Goal: Information Seeking & Learning: Learn about a topic

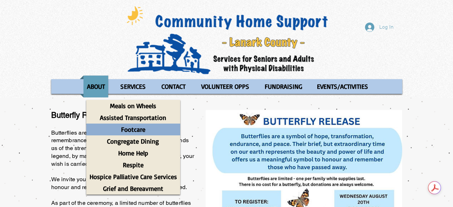
click at [135, 130] on p "Footcare" at bounding box center [133, 130] width 31 height 12
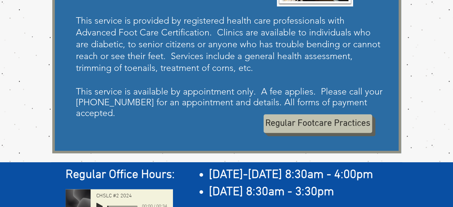
scroll to position [251, 0]
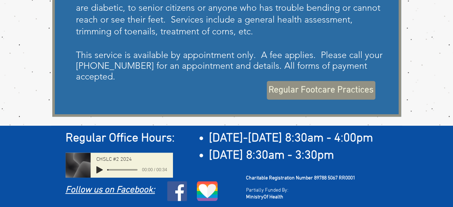
click at [316, 86] on span "Regular Footcare Practices" at bounding box center [321, 90] width 105 height 13
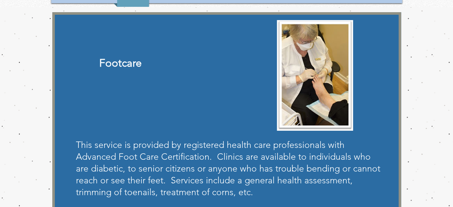
scroll to position [72, 0]
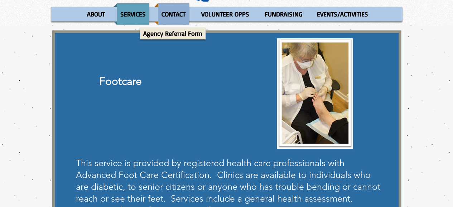
click at [175, 12] on p "CONTACT" at bounding box center [173, 14] width 30 height 22
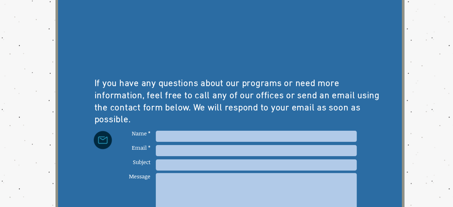
scroll to position [286, 0]
